Goal: Check status

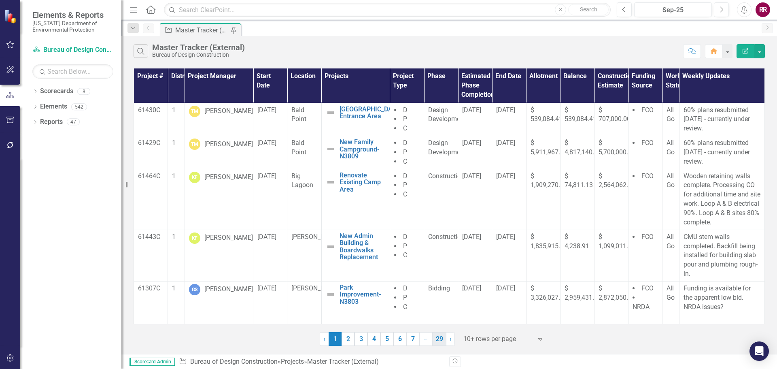
click at [440, 340] on link "29" at bounding box center [439, 339] width 14 height 14
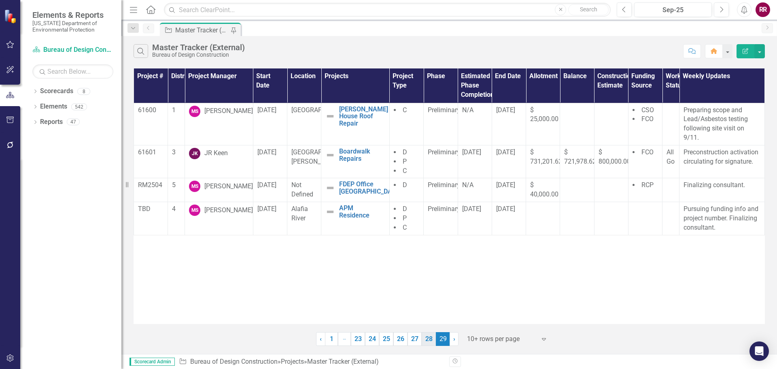
click at [429, 340] on link "28" at bounding box center [428, 339] width 14 height 14
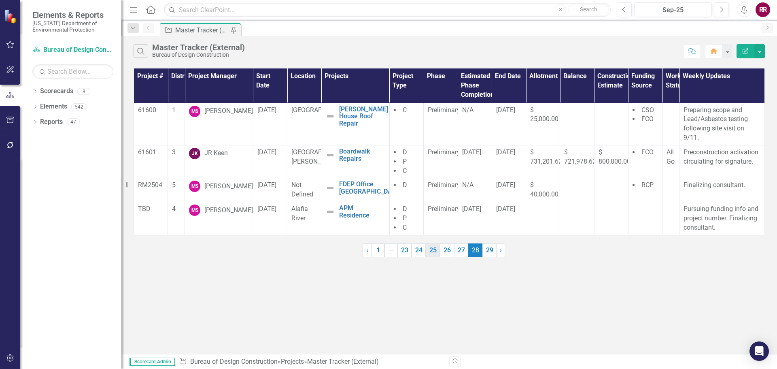
click at [433, 249] on link "25" at bounding box center [433, 250] width 14 height 14
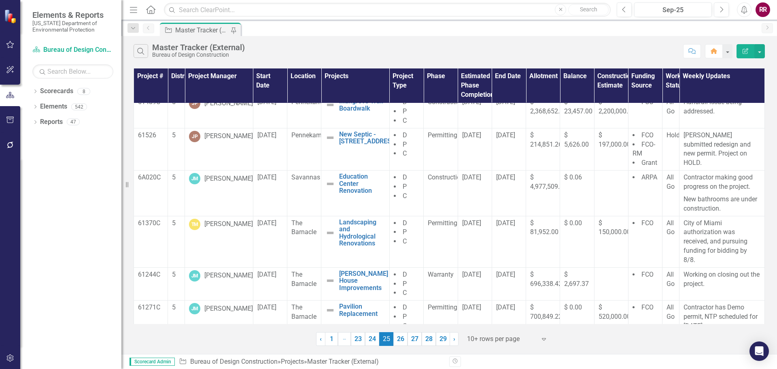
scroll to position [227, 0]
click at [399, 339] on link "26" at bounding box center [400, 339] width 14 height 14
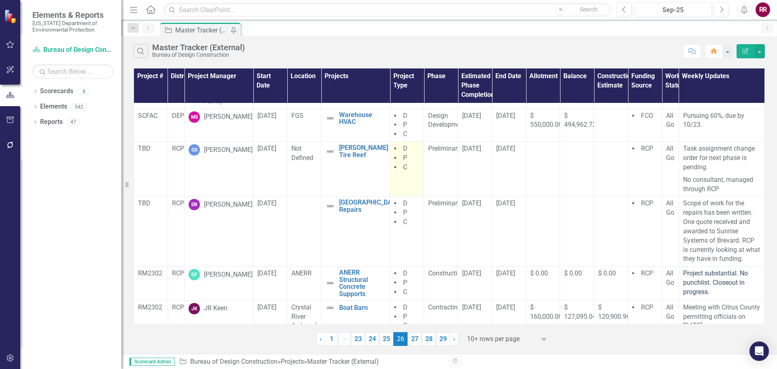
scroll to position [198, 0]
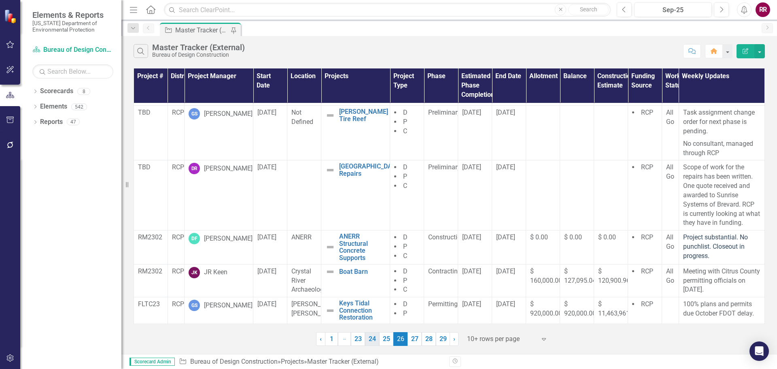
click at [371, 340] on link "24" at bounding box center [372, 339] width 14 height 14
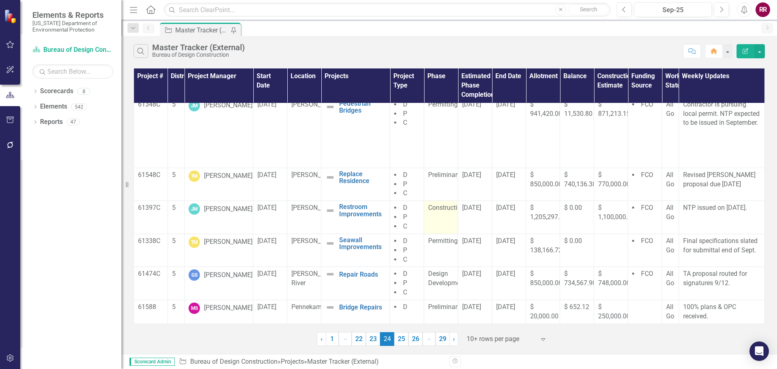
scroll to position [43, 0]
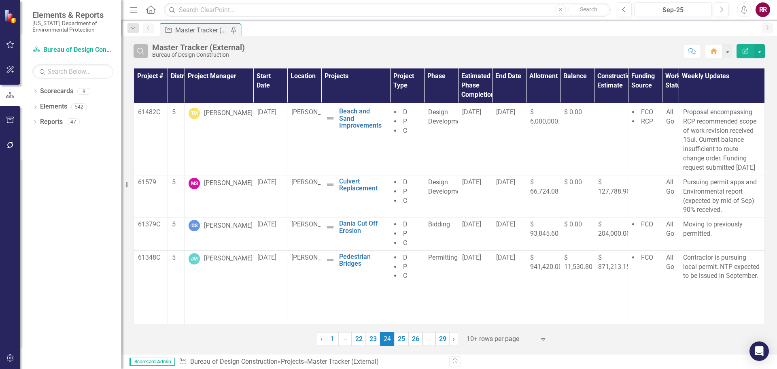
click at [144, 51] on icon "Search" at bounding box center [140, 50] width 9 height 7
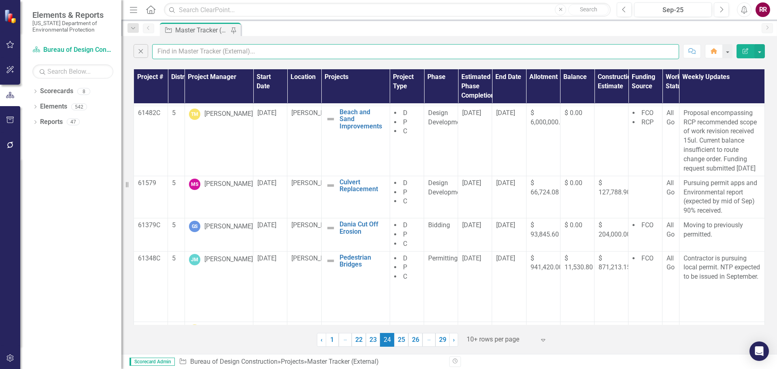
click at [163, 53] on input "text" at bounding box center [415, 51] width 527 height 15
type input "post"
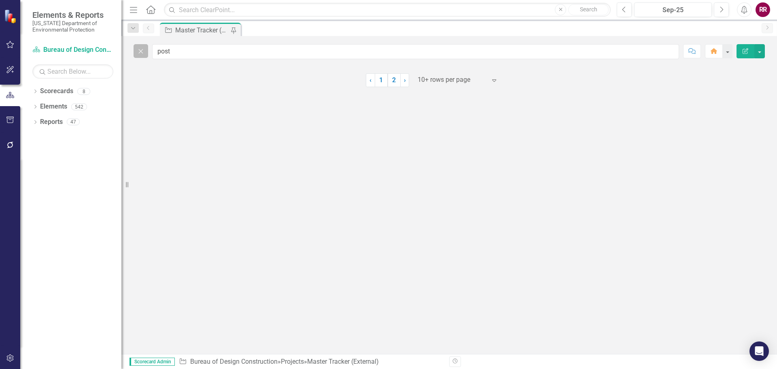
click at [145, 53] on icon "Close" at bounding box center [140, 50] width 9 height 7
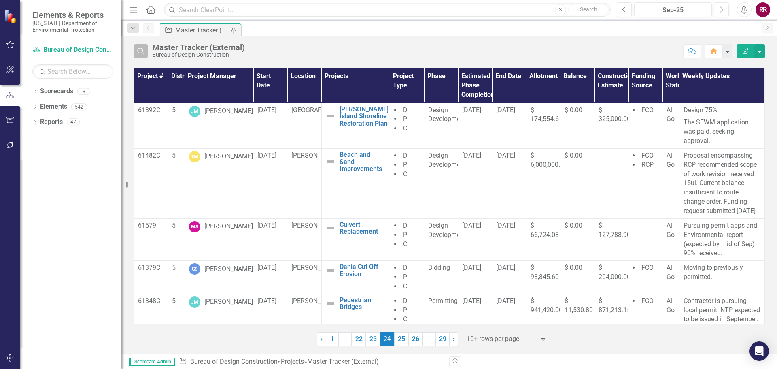
click at [145, 50] on icon "Search" at bounding box center [140, 50] width 9 height 7
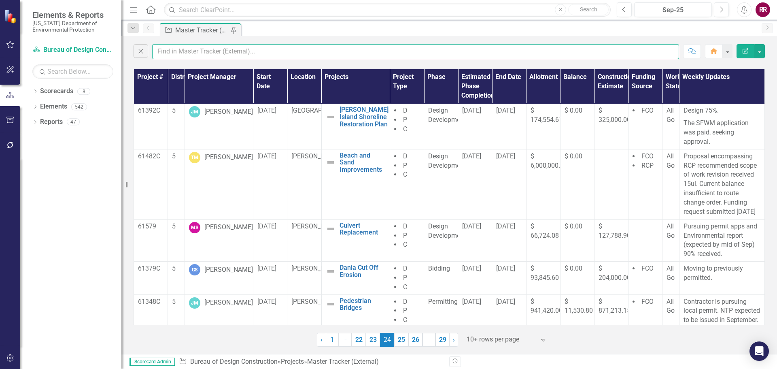
click at [168, 51] on input "text" at bounding box center [415, 51] width 527 height 15
type input "post"
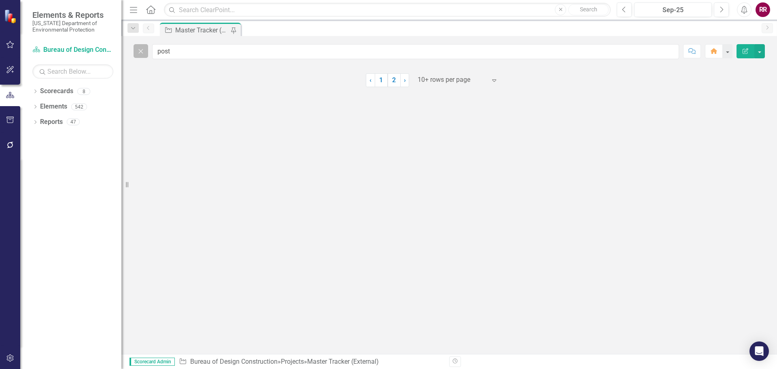
click at [139, 53] on icon "button" at bounding box center [141, 51] width 4 height 4
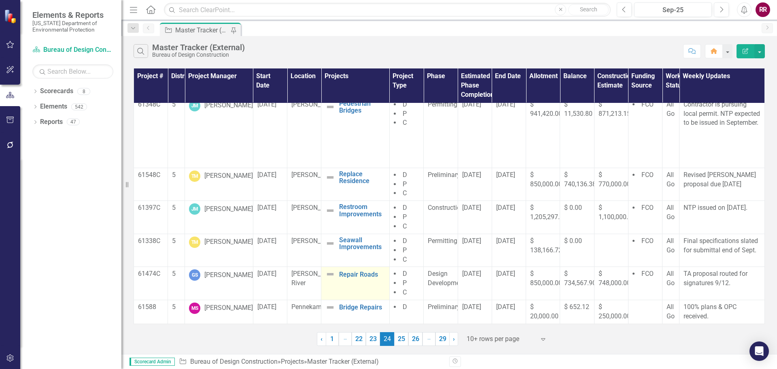
scroll to position [205, 0]
click at [404, 336] on link "25" at bounding box center [401, 339] width 14 height 14
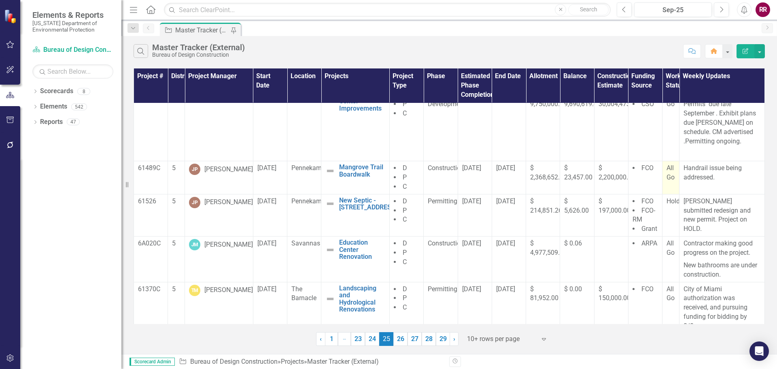
scroll to position [162, 0]
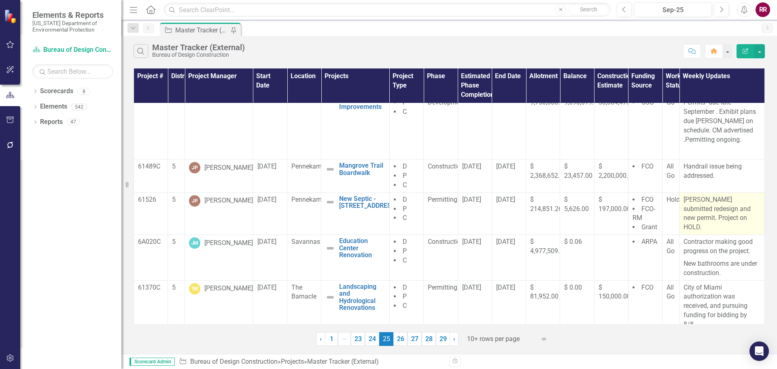
click at [705, 216] on p "[PERSON_NAME] submitted redesign and new permit. Project on HOLD." at bounding box center [721, 213] width 77 height 37
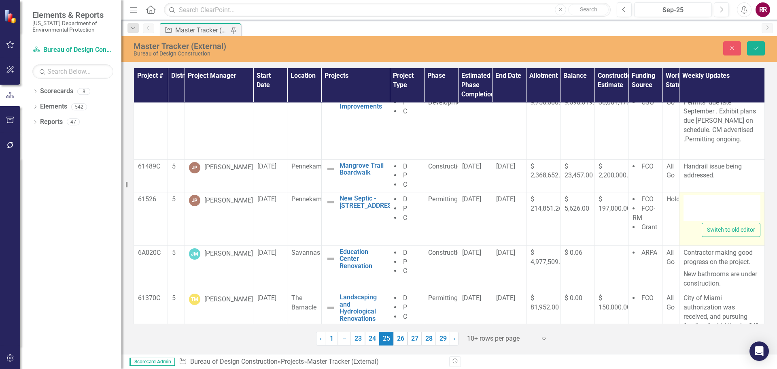
type textarea "<p>[PERSON_NAME] submitted redesign and new permit. Project on HOLD.</p>"
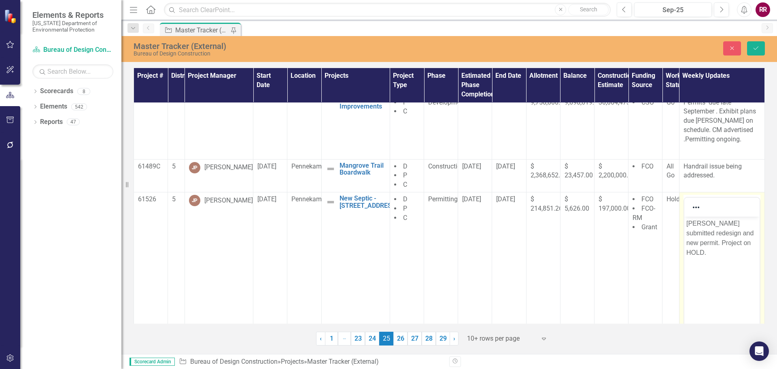
scroll to position [0, 0]
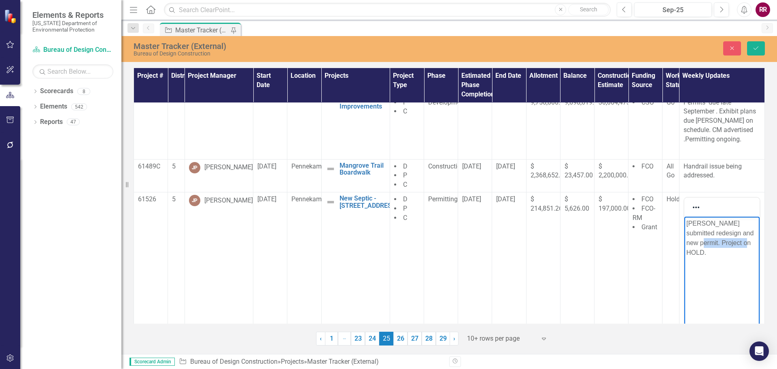
drag, startPoint x: 714, startPoint y: 253, endPoint x: 708, endPoint y: 241, distance: 13.0
click at [708, 241] on p "[PERSON_NAME] submitted redesign and new permit. Project on HOLD." at bounding box center [721, 237] width 71 height 39
click at [667, 200] on span "Hold" at bounding box center [672, 199] width 13 height 8
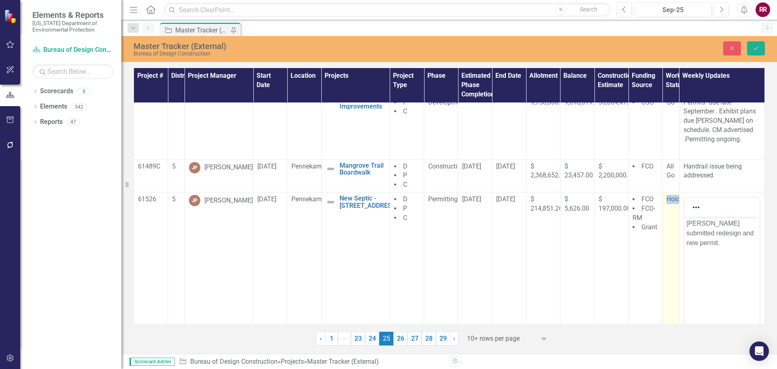
click at [667, 200] on span "Hold" at bounding box center [672, 199] width 13 height 8
click at [668, 200] on div "Expand" at bounding box center [675, 203] width 15 height 13
click at [677, 244] on div "All Go" at bounding box center [695, 242] width 52 height 9
click at [756, 45] on icon "Save" at bounding box center [755, 48] width 7 height 6
